Goal: Transaction & Acquisition: Obtain resource

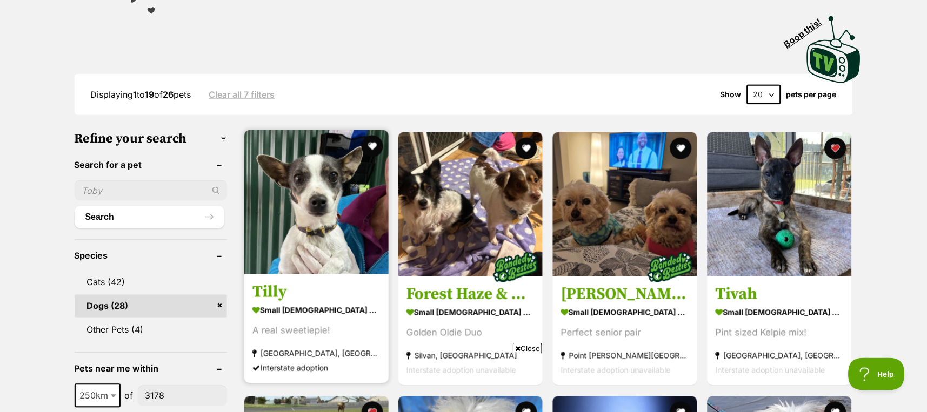
click at [297, 224] on img at bounding box center [316, 202] width 144 height 144
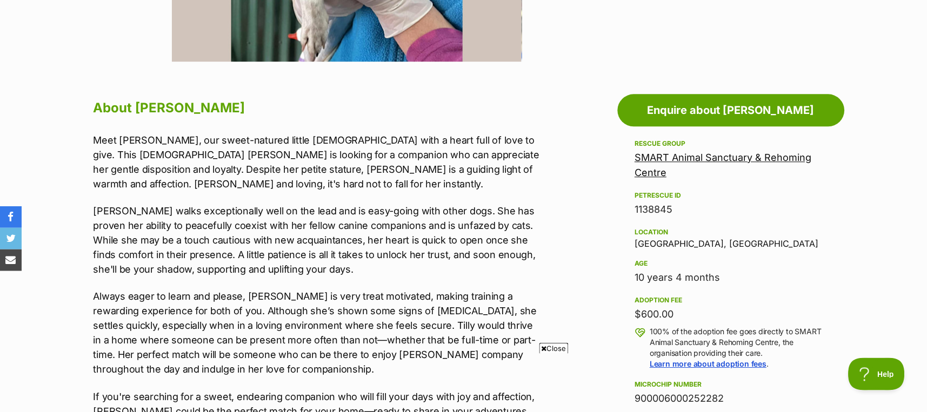
scroll to position [576, 0]
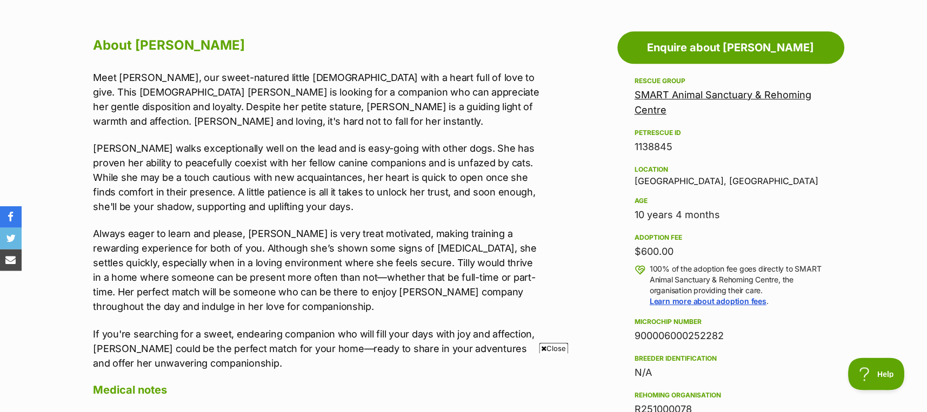
click at [660, 179] on div "Location Tumbarumba, NSW" at bounding box center [731, 174] width 192 height 23
copy div "Tumbarumba"
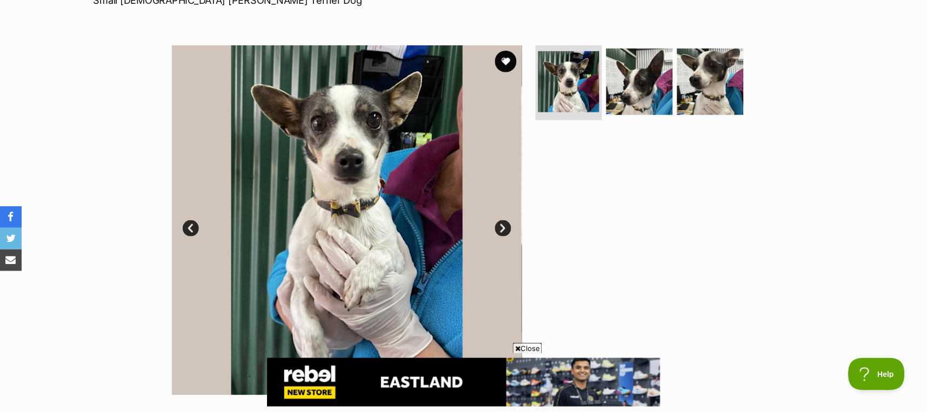
scroll to position [144, 0]
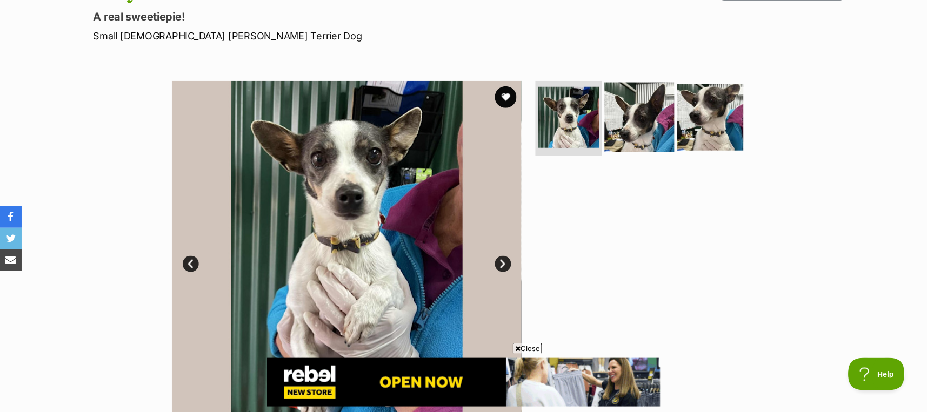
click at [622, 118] on img at bounding box center [640, 117] width 70 height 70
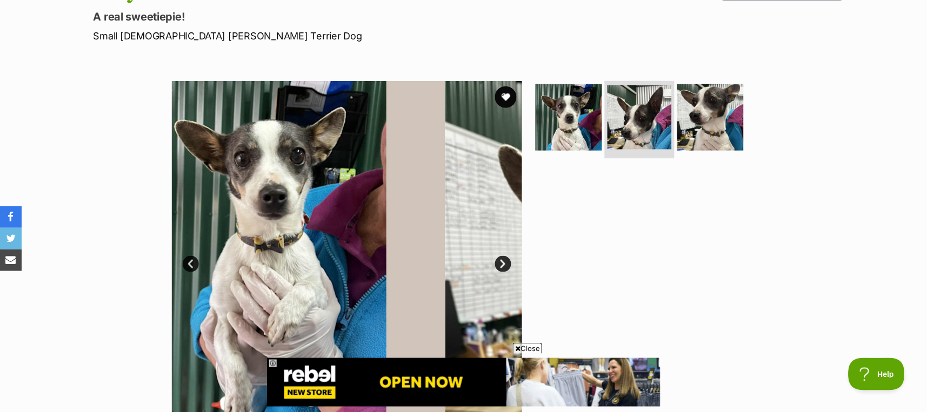
scroll to position [0, 0]
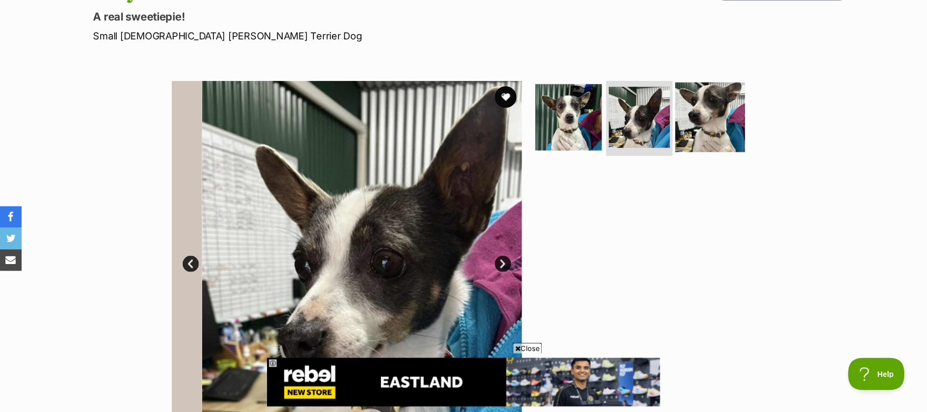
click at [703, 127] on img at bounding box center [710, 117] width 70 height 70
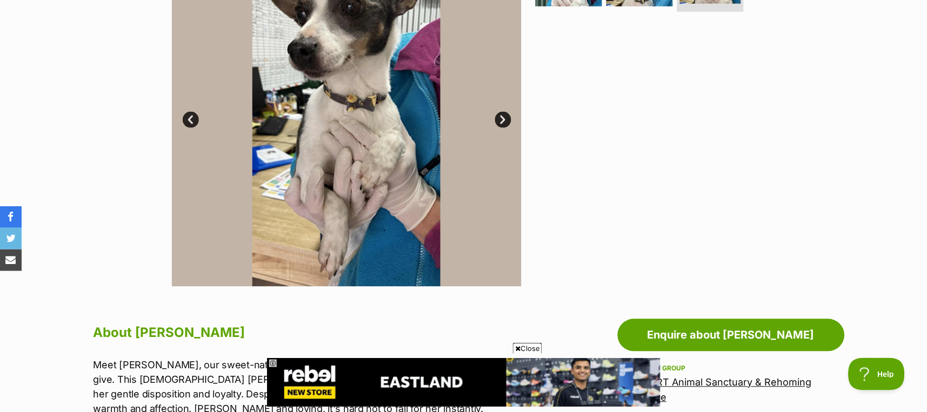
scroll to position [216, 0]
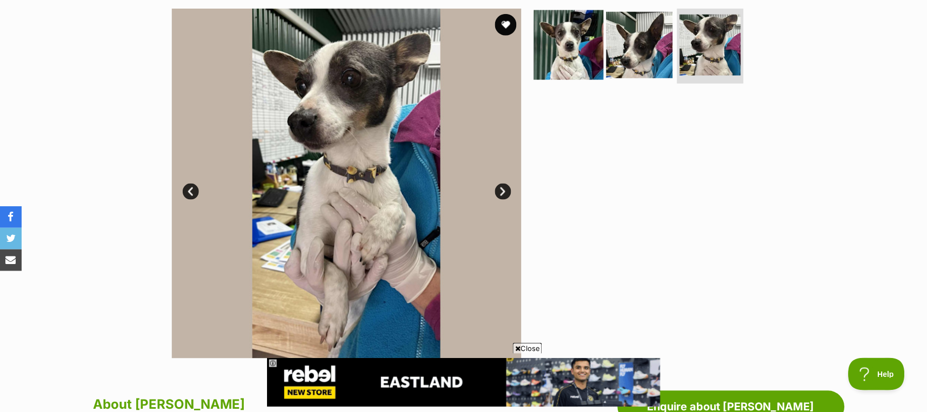
click at [569, 43] on img at bounding box center [569, 45] width 70 height 70
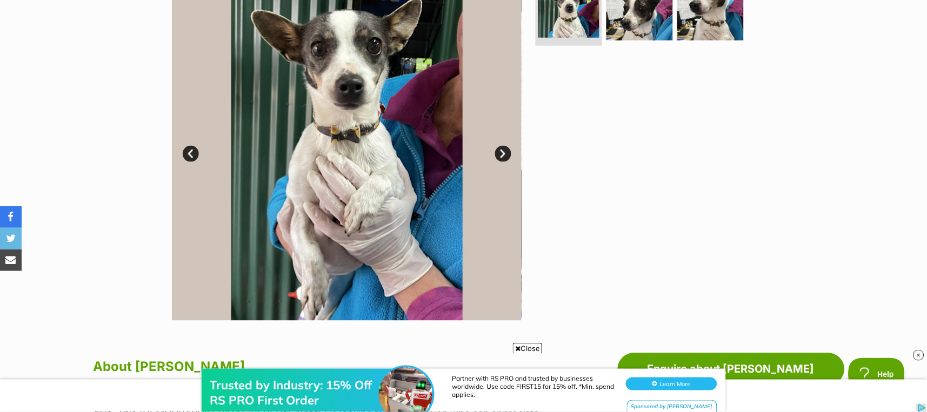
scroll to position [72, 0]
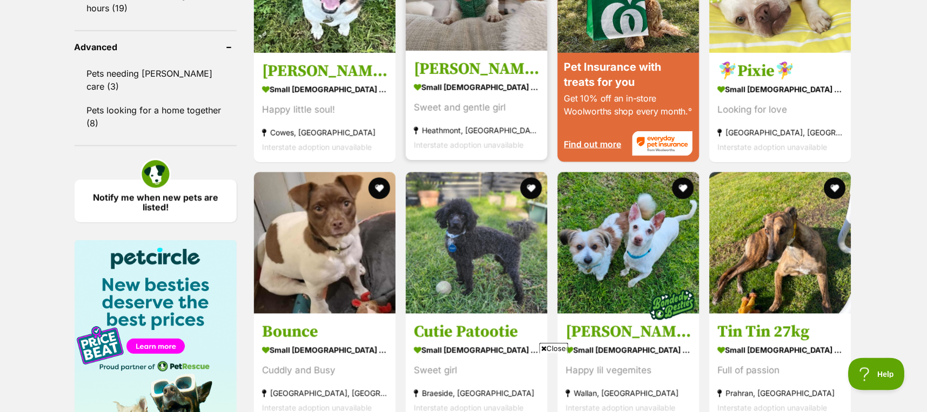
scroll to position [1157, 0]
